Goal: Task Accomplishment & Management: Complete application form

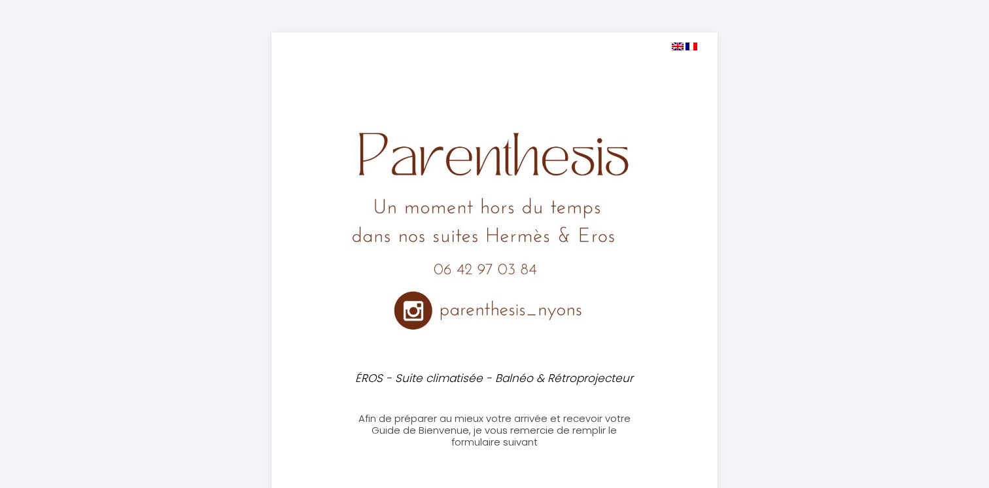
select select
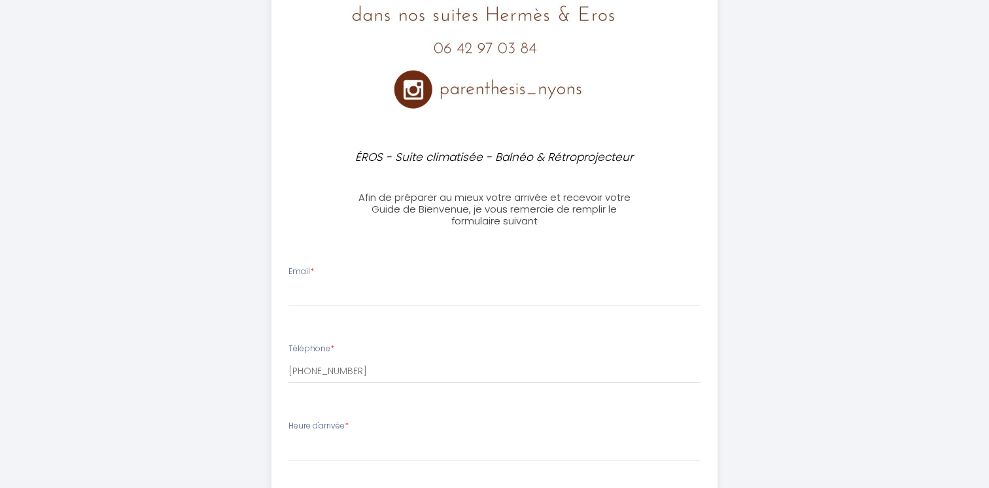
scroll to position [222, 0]
click at [351, 283] on input "Email *" at bounding box center [495, 293] width 413 height 24
type input "[EMAIL_ADDRESS][DOMAIN_NAME]"
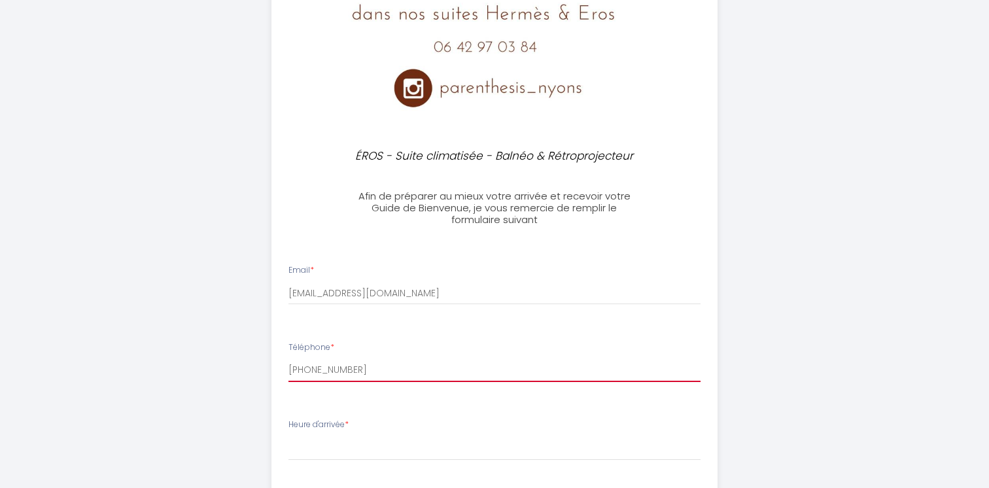
click at [349, 372] on input "[PHONE_NUMBER]" at bounding box center [495, 371] width 413 height 24
type input "[PHONE_NUMBER]"
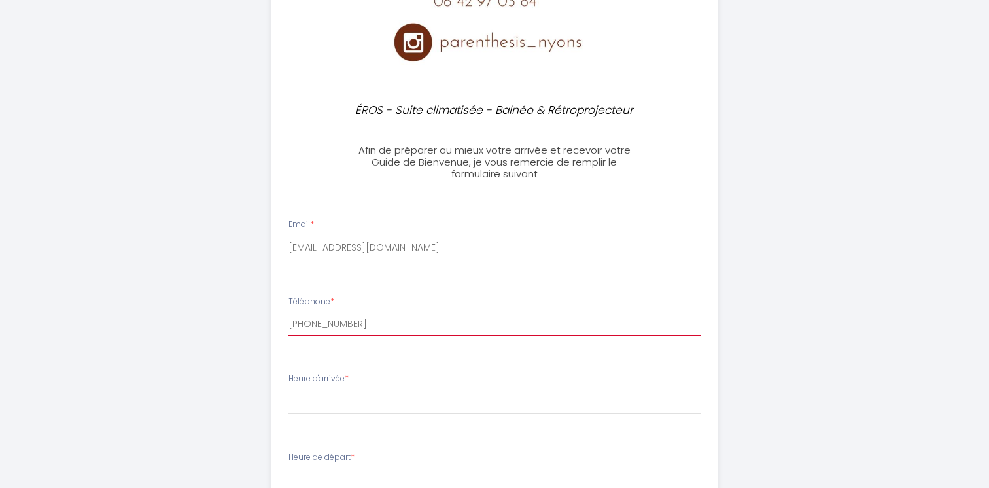
scroll to position [287, 0]
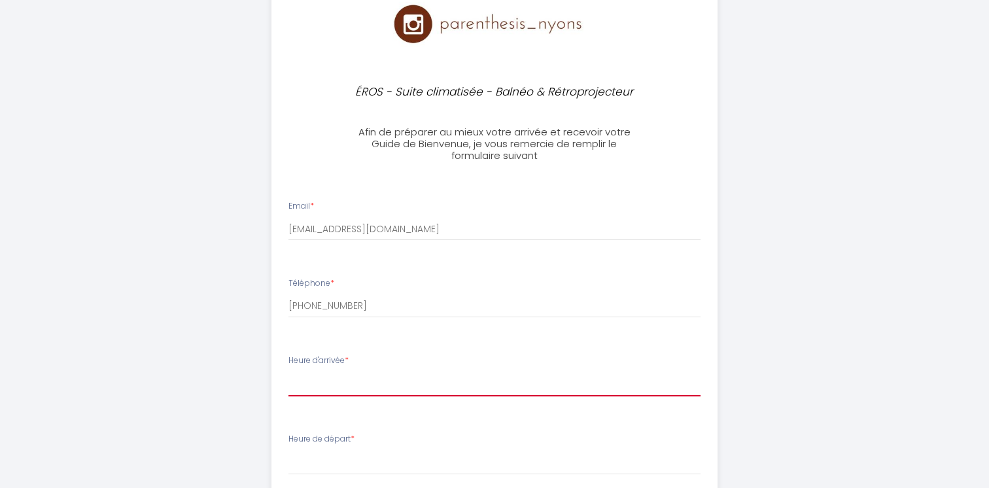
click at [345, 376] on select "17:00 17:30 18:00 18:30 19:00 19:30 20:00 20:30 21:00 21:30 22:00 22:30 23:00 2…" at bounding box center [495, 384] width 413 height 25
select select "23:00"
click at [289, 372] on select "17:00 17:30 18:00 18:30 19:00 19:30 20:00 20:30 21:00 21:30 22:00 22:30 23:00 2…" at bounding box center [495, 384] width 413 height 25
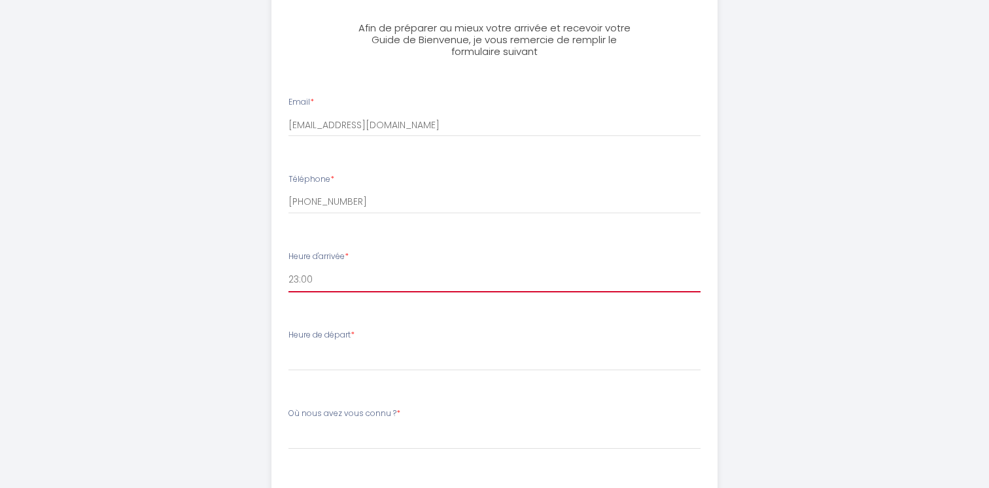
scroll to position [395, 0]
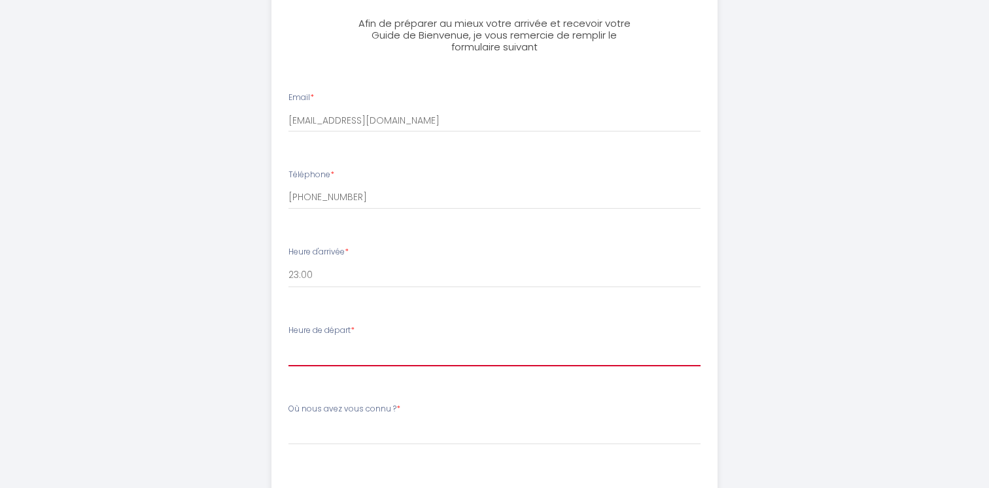
click at [306, 353] on select "00:00 00:30 01:00 01:30 02:00 02:30 03:00 03:30 04:00 04:30 05:00 05:30 06:00 0…" at bounding box center [495, 354] width 413 height 25
select select "11:00"
click at [289, 342] on select "00:00 00:30 01:00 01:30 02:00 02:30 03:00 03:30 04:00 04:30 05:00 05:30 06:00 0…" at bounding box center [495, 354] width 413 height 25
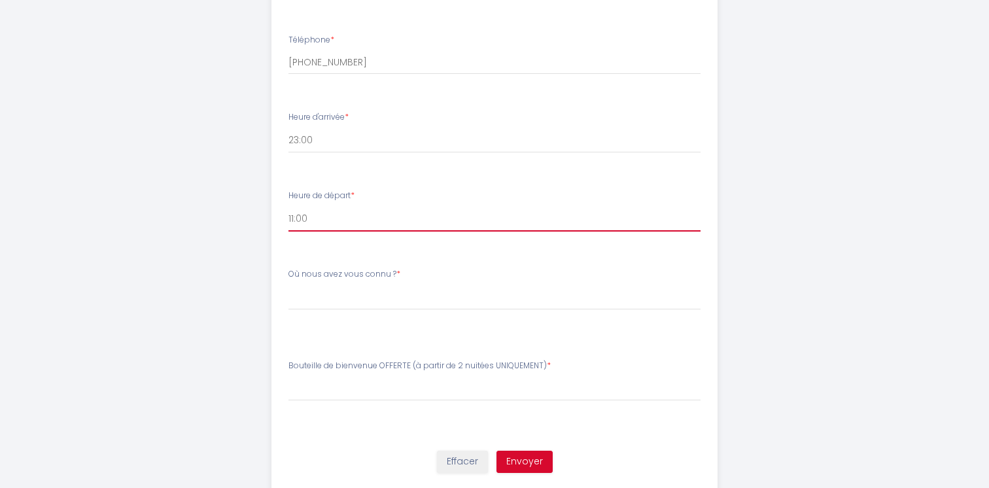
scroll to position [531, 0]
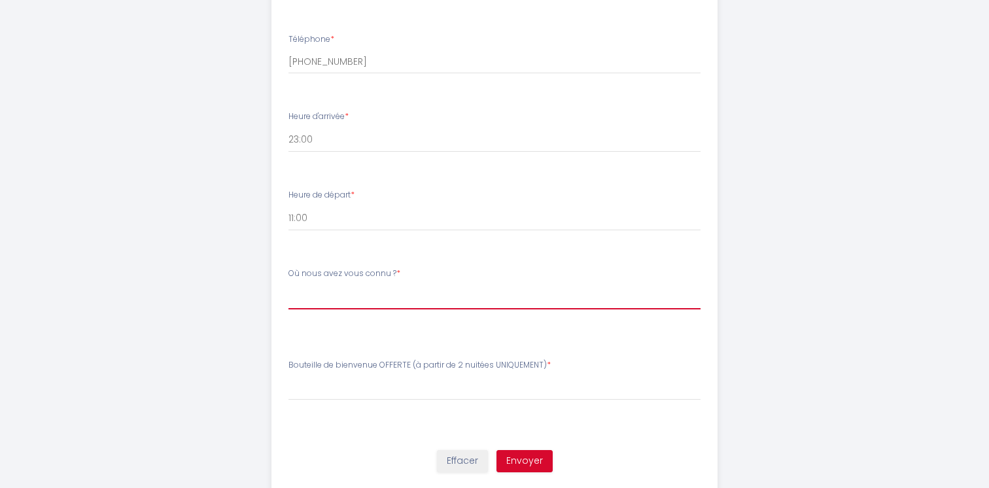
click at [329, 300] on select "[PERSON_NAME] nous avez vous connu ? Airbnb Booking Réseaux Bouches à oreille" at bounding box center [495, 297] width 413 height 25
select select "Airbnb"
click at [289, 285] on select "[PERSON_NAME] nous avez vous connu ? Airbnb Booking Réseaux Bouches à oreille" at bounding box center [495, 297] width 413 height 25
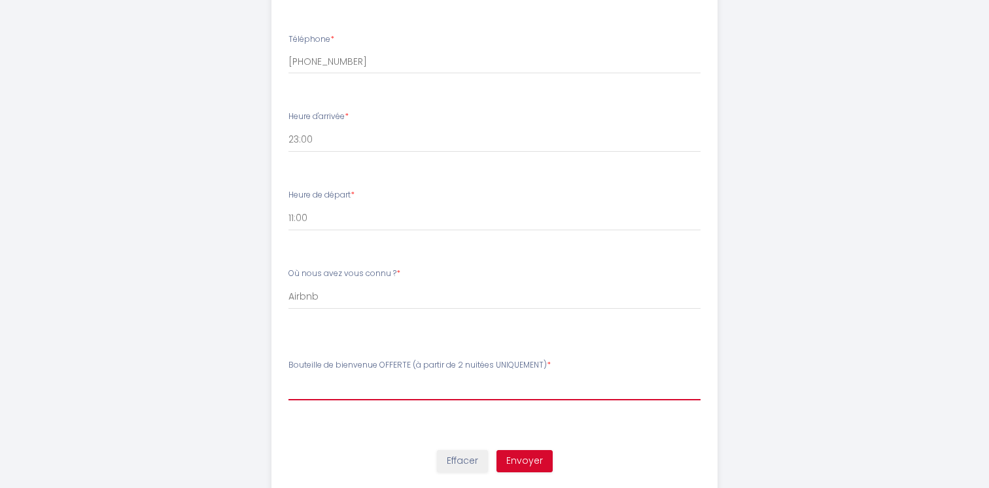
click at [344, 389] on select "[PERSON_NAME] de bienvenue OFFERTE (à partir de 2 nuitées UNIQUEMENT) Rosé Vin …" at bounding box center [495, 388] width 413 height 25
select select "Rosé"
click at [289, 376] on select "[PERSON_NAME] de bienvenue OFFERTE (à partir de 2 nuitées UNIQUEMENT) Rosé Vin …" at bounding box center [495, 388] width 413 height 25
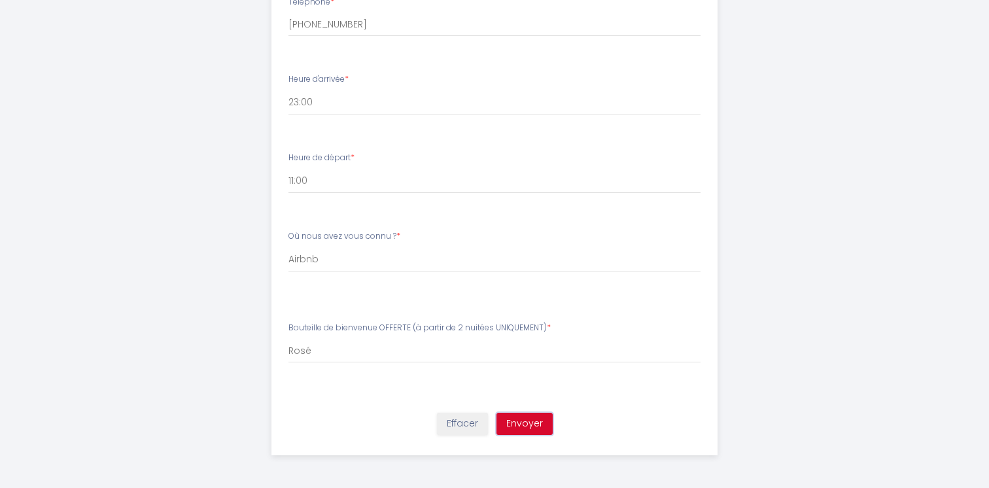
click at [529, 430] on button "Envoyer" at bounding box center [525, 424] width 56 height 22
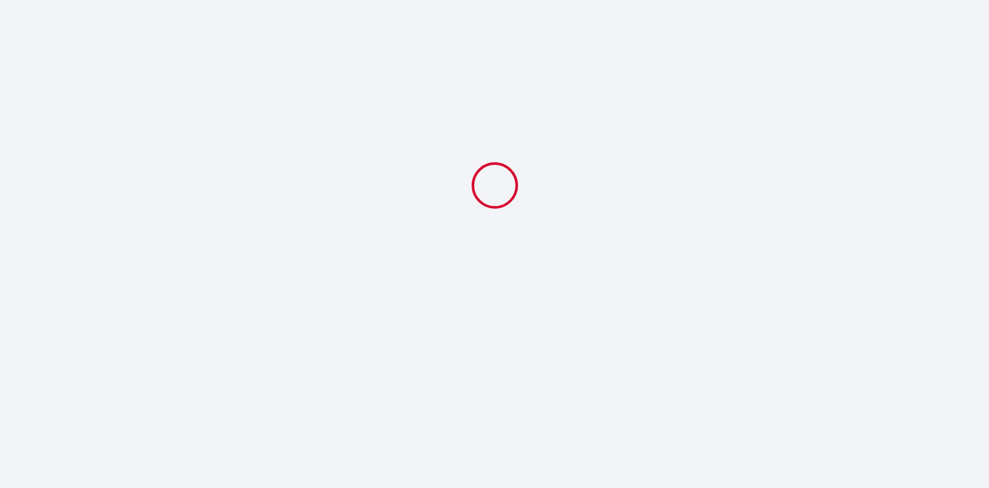
select select "23:00"
select select "11:00"
select select "Airbnb"
select select "Rosé"
